Goal: Task Accomplishment & Management: Manage account settings

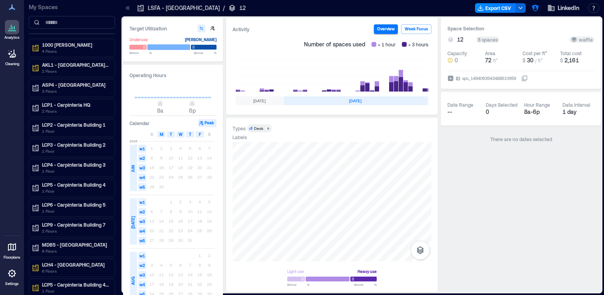
scroll to position [0, 239]
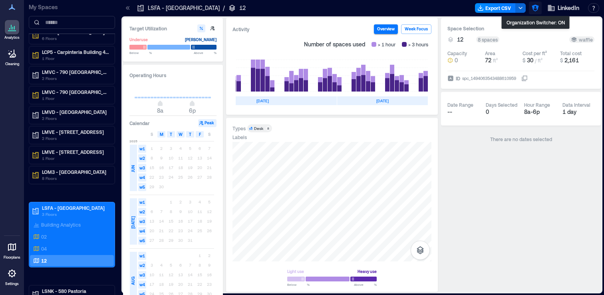
click at [532, 9] on icon "button" at bounding box center [535, 8] width 7 height 7
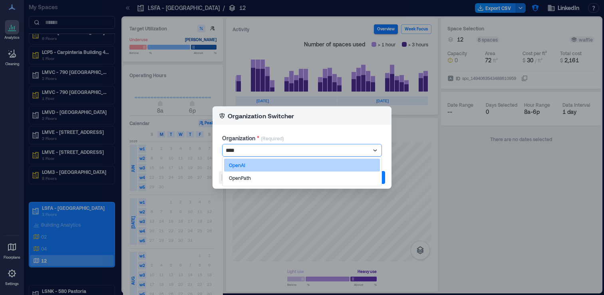
type input "*****"
click at [271, 163] on div "OpenAI" at bounding box center [302, 165] width 156 height 13
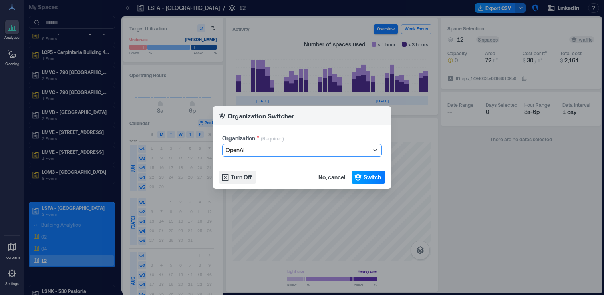
click at [361, 182] on button "Switch" at bounding box center [368, 177] width 34 height 13
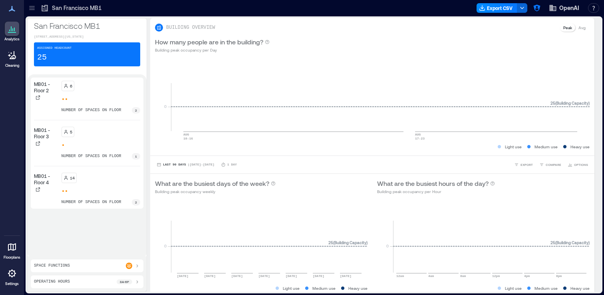
click at [37, 10] on div at bounding box center [32, 8] width 13 height 13
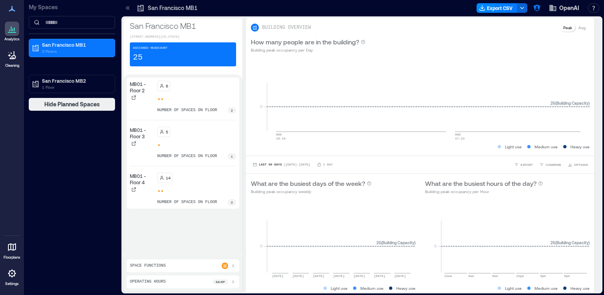
click at [10, 282] on p "Settings" at bounding box center [12, 283] width 14 height 5
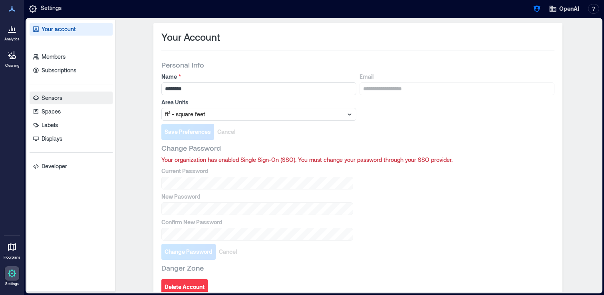
click at [84, 100] on link "Sensors" at bounding box center [71, 97] width 83 height 13
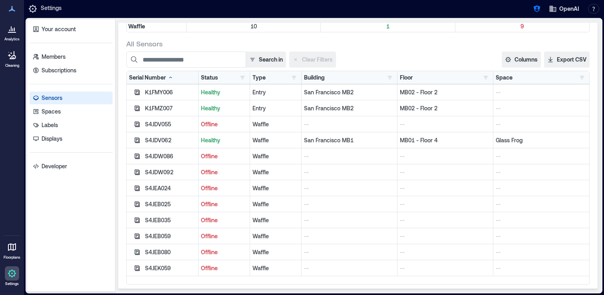
scroll to position [91, 0]
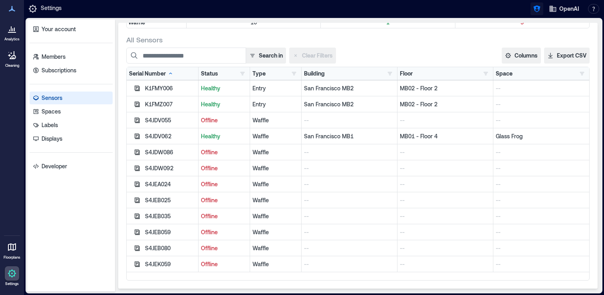
click at [535, 9] on icon "button" at bounding box center [536, 9] width 7 height 7
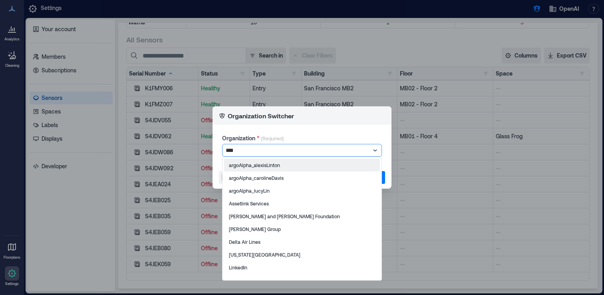
type input "*****"
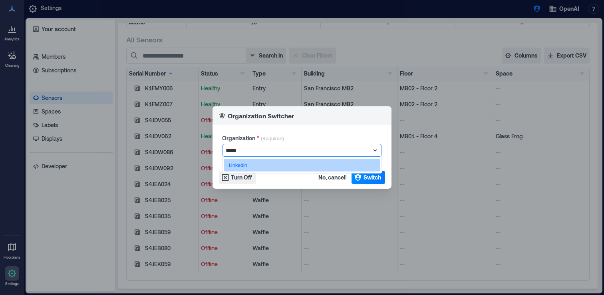
click at [273, 167] on div "LinkedIn" at bounding box center [302, 165] width 156 height 13
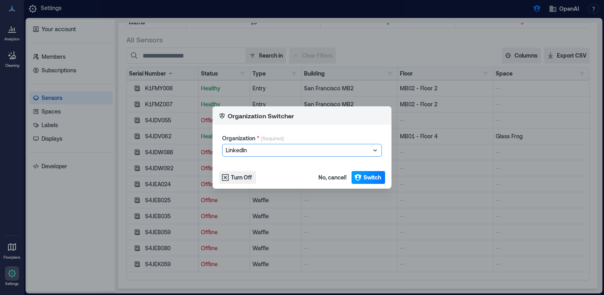
click at [372, 176] on span "Switch" at bounding box center [372, 177] width 18 height 8
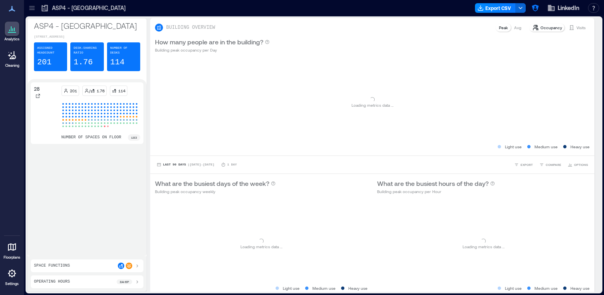
click at [35, 14] on div at bounding box center [32, 8] width 13 height 13
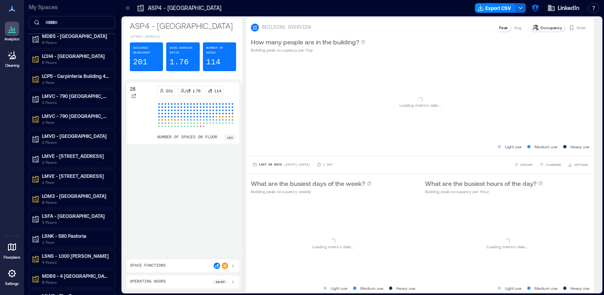
scroll to position [357, 0]
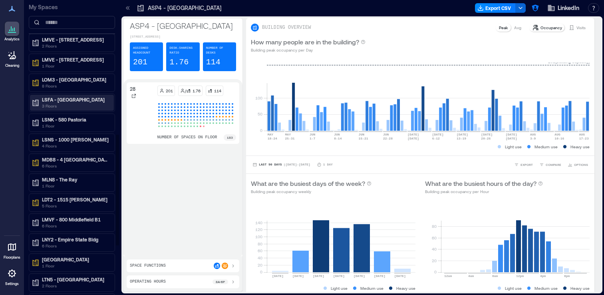
click at [67, 99] on p "LSFA - San Francisco" at bounding box center [75, 99] width 67 height 6
